Goal: Task Accomplishment & Management: Manage account settings

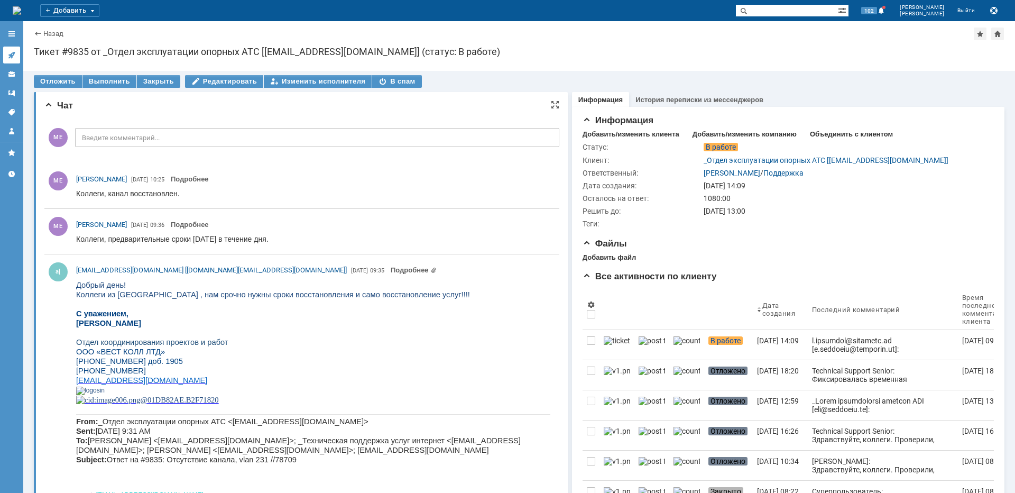
click at [8, 56] on icon at bounding box center [11, 55] width 8 height 8
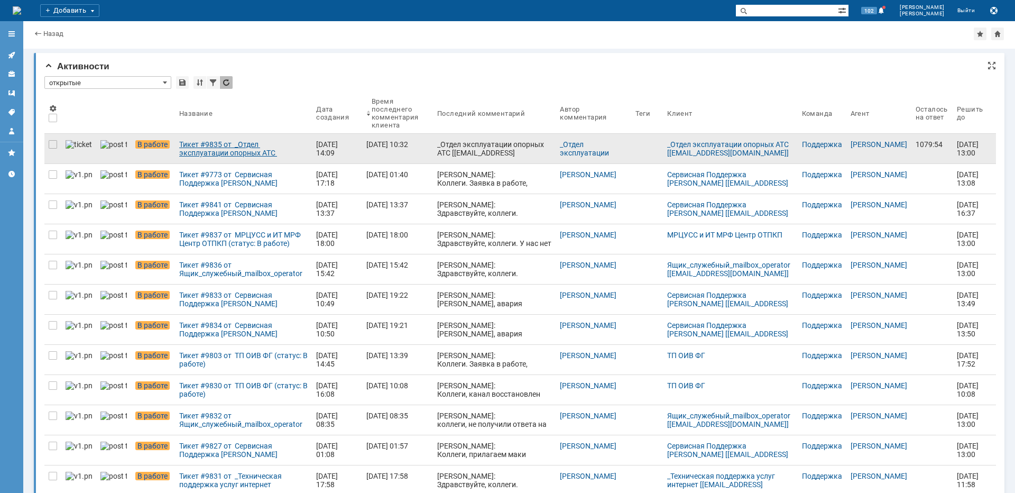
click at [199, 145] on div "Тикет #9835 от _Отдел эксплуатации опорных АТС [[EMAIL_ADDRESS][DOMAIN_NAME]] (…" at bounding box center [243, 148] width 129 height 17
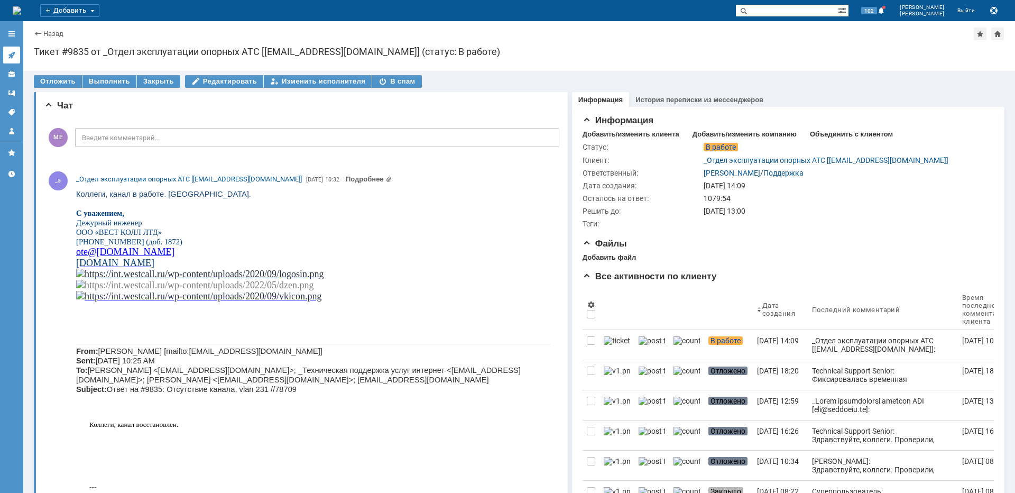
click at [17, 55] on link at bounding box center [11, 55] width 17 height 17
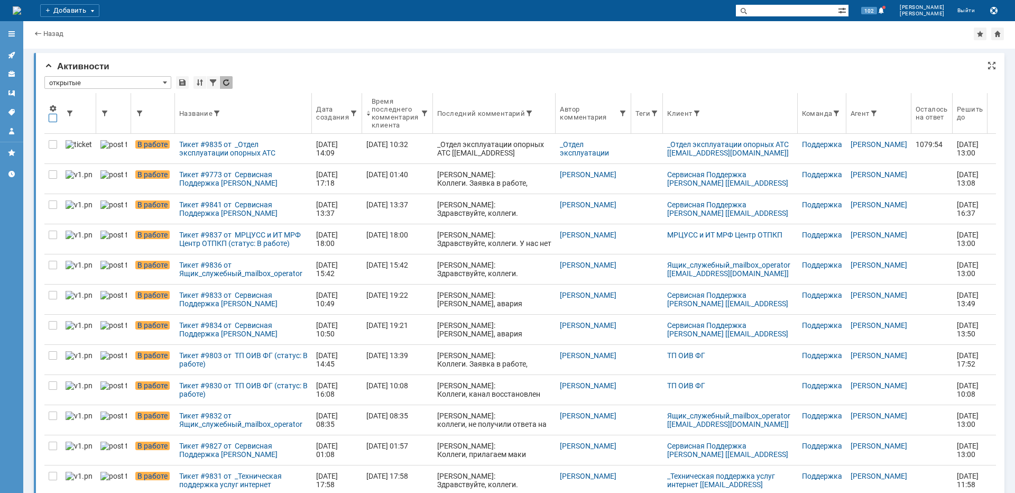
click at [50, 118] on div at bounding box center [53, 118] width 8 height 8
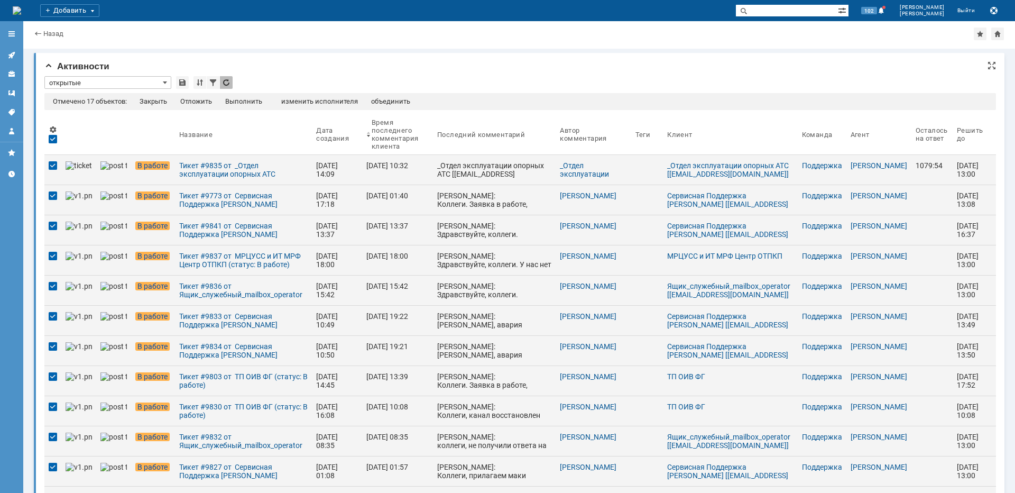
click at [209, 96] on div "Отмечено 17 объектов: Закрыть Отложить Выполнить редактировать изменить исполни…" at bounding box center [520, 101] width 952 height 17
click at [208, 99] on div "Отложить" at bounding box center [196, 101] width 32 height 8
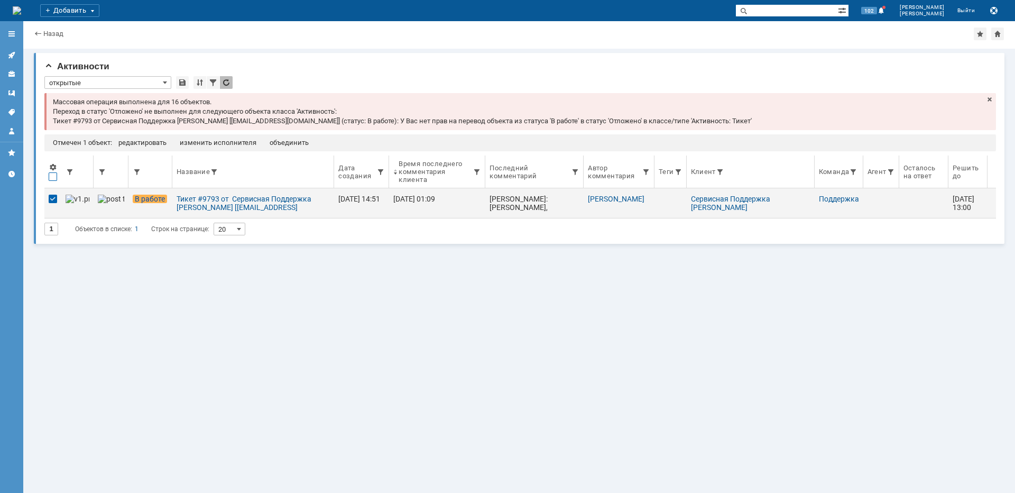
click at [53, 175] on div at bounding box center [53, 176] width 8 height 8
drag, startPoint x: 273, startPoint y: 300, endPoint x: 267, endPoint y: 285, distance: 16.6
click at [273, 300] on div "Активности * открытые Результаты поиска: Массовая операция выполнена для 16 объ…" at bounding box center [519, 271] width 992 height 444
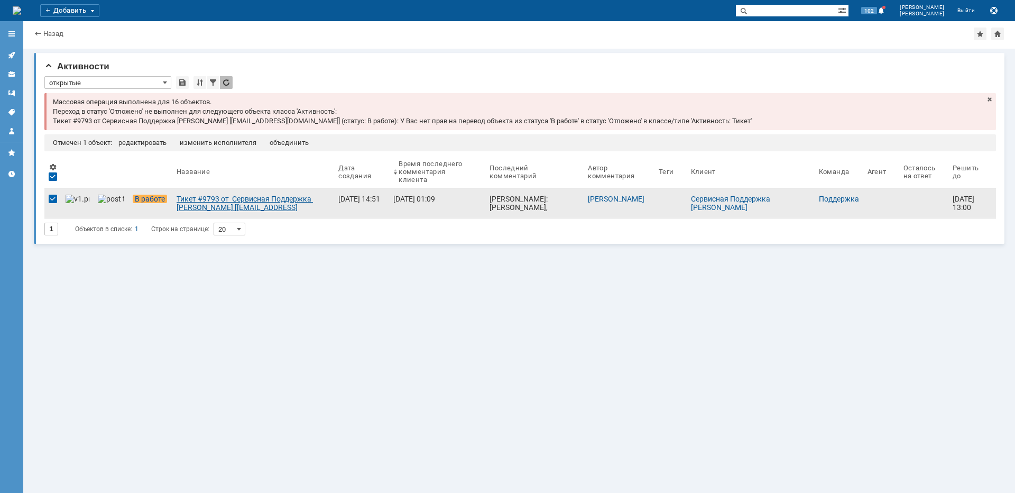
click at [233, 206] on div "Тикет #9793 от Сервисная Поддержка [PERSON_NAME] [[EMAIL_ADDRESS][DOMAIN_NAME]]…" at bounding box center [253, 203] width 153 height 17
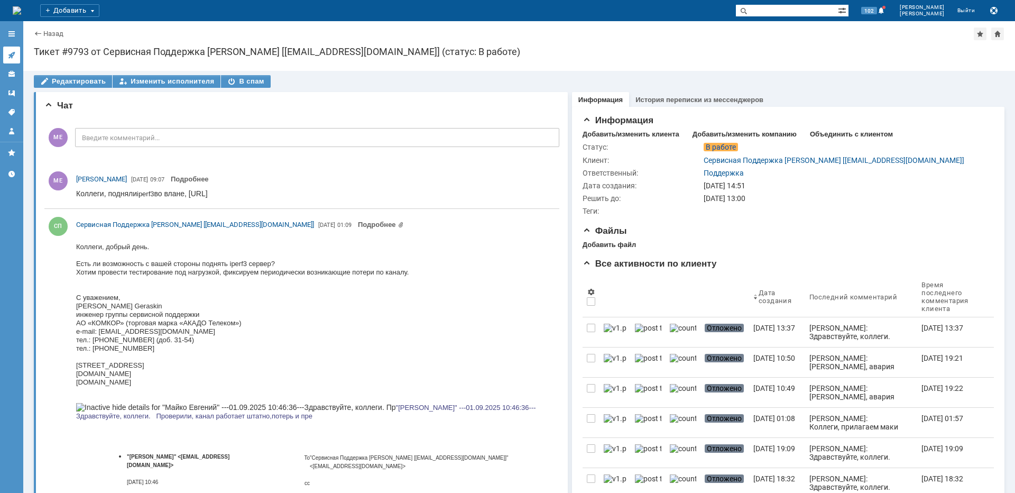
click at [8, 52] on icon at bounding box center [11, 55] width 8 height 8
